Goal: Find specific page/section: Find specific page/section

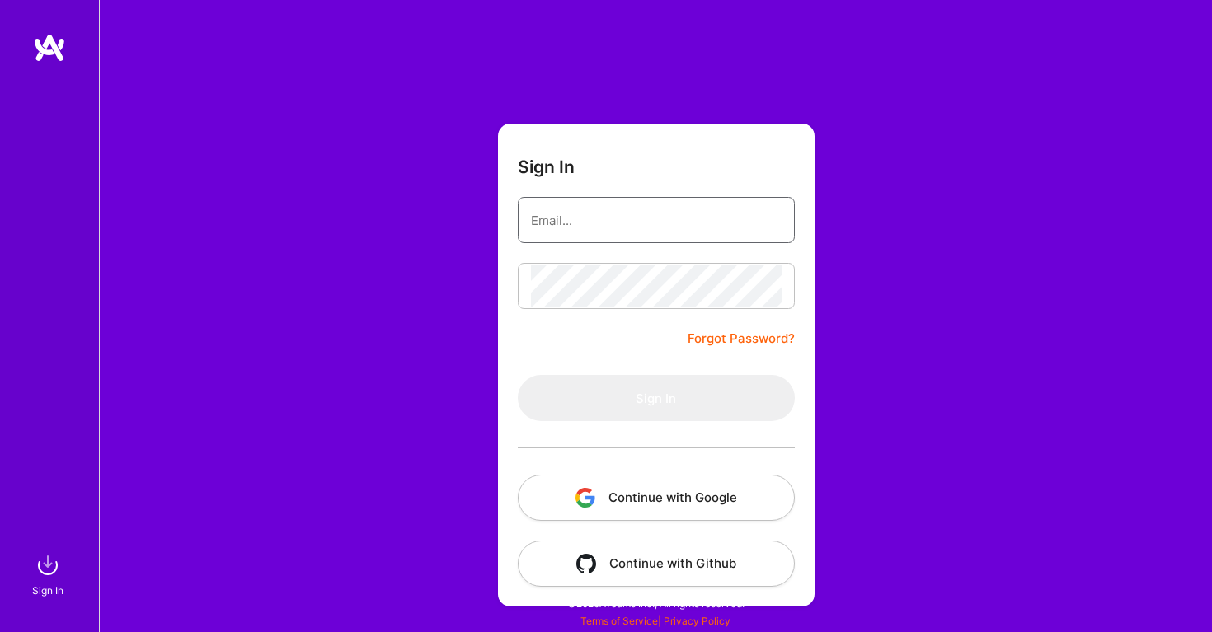
type input "[EMAIL_ADDRESS][DOMAIN_NAME]"
click at [655, 398] on button "Sign In" at bounding box center [656, 398] width 277 height 46
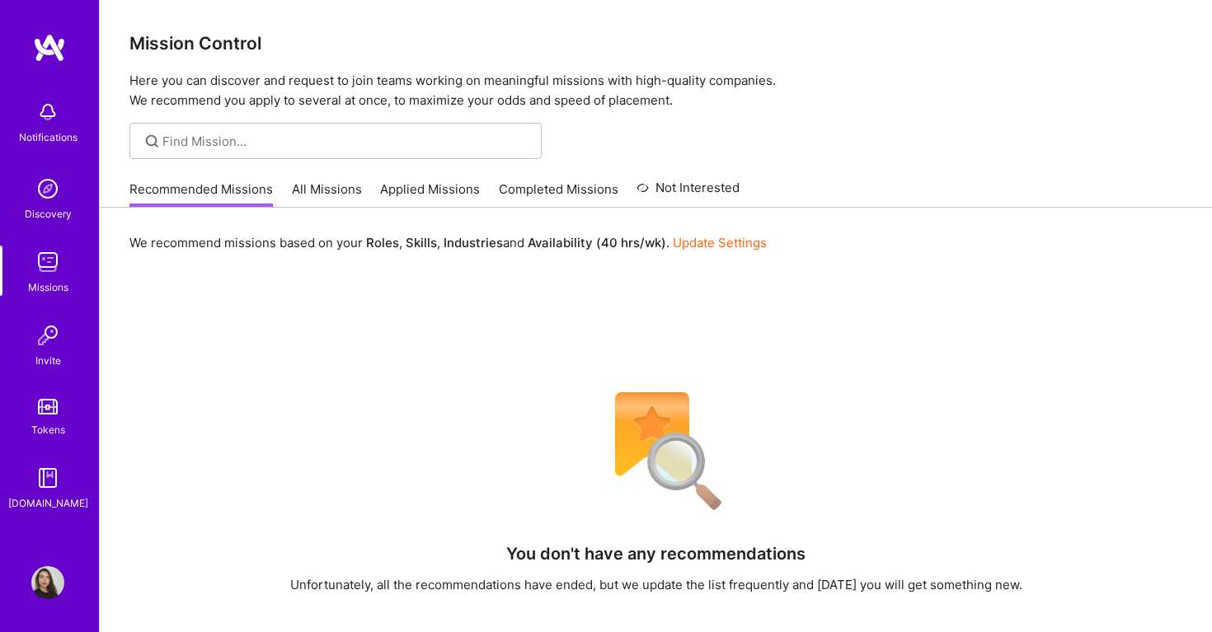
click at [411, 182] on link "Applied Missions" at bounding box center [430, 194] width 100 height 27
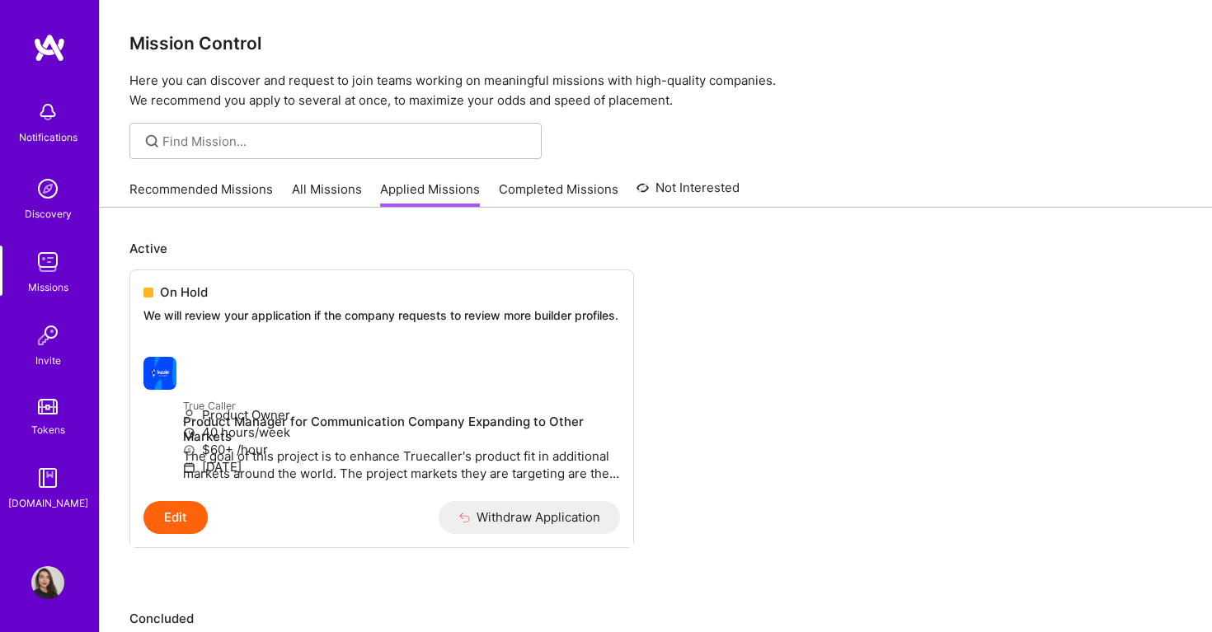
click at [221, 185] on link "Recommended Missions" at bounding box center [200, 194] width 143 height 27
